Goal: Navigation & Orientation: Find specific page/section

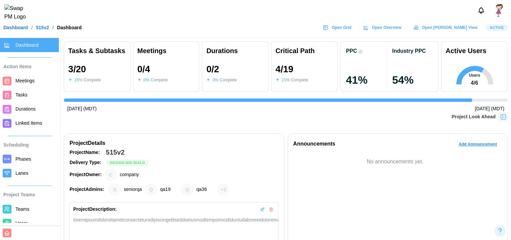
scroll to position [0, 495]
